Goal: Information Seeking & Learning: Learn about a topic

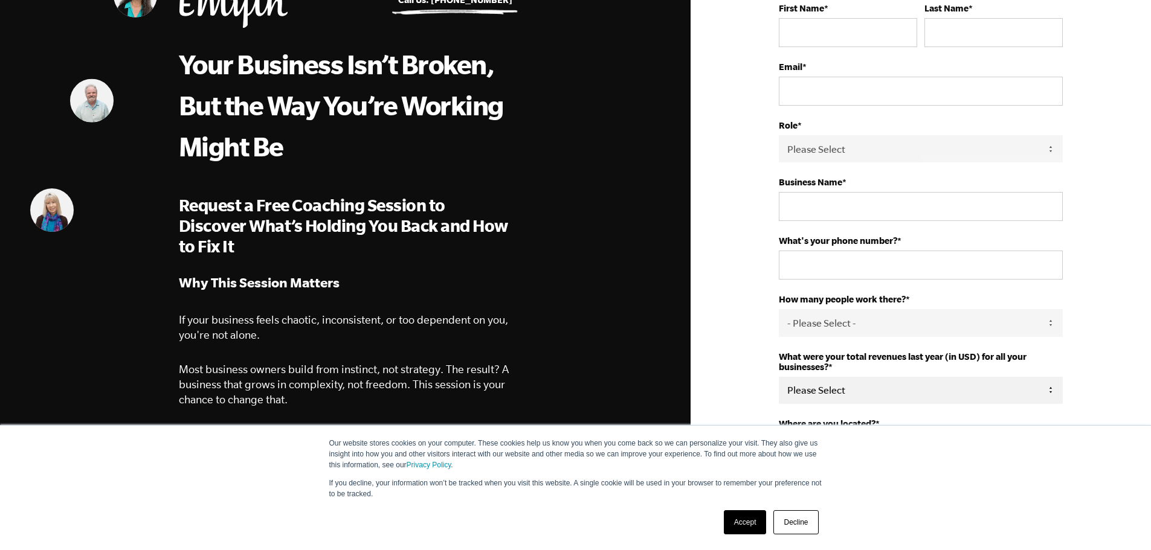
scroll to position [302, 0]
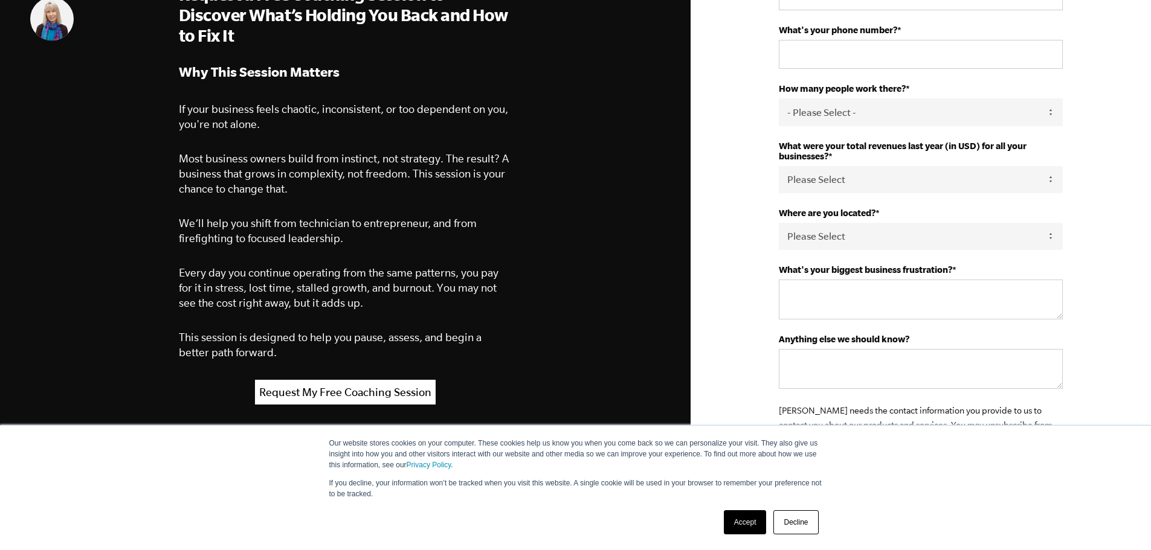
click at [749, 524] on link "Accept" at bounding box center [745, 522] width 43 height 24
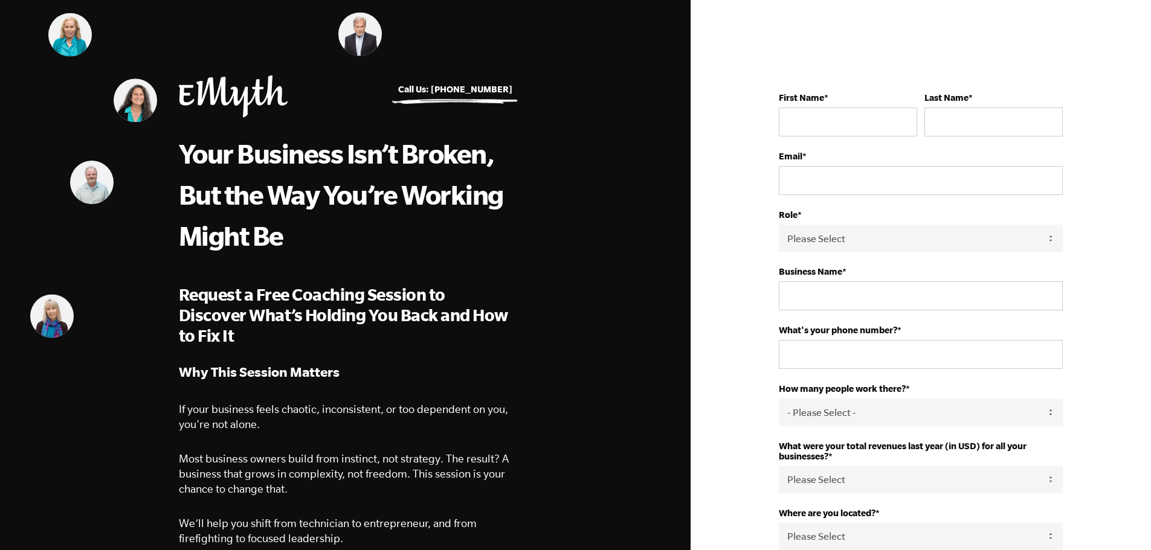
scroll to position [0, 0]
